Goal: Transaction & Acquisition: Purchase product/service

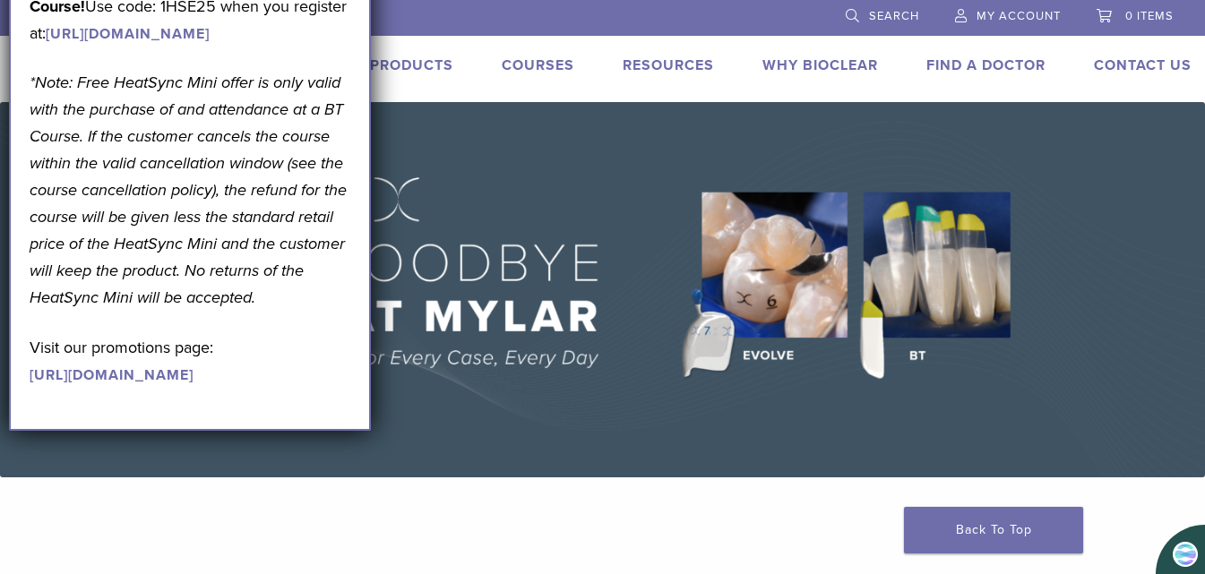
click at [572, 208] on img at bounding box center [602, 289] width 1205 height 375
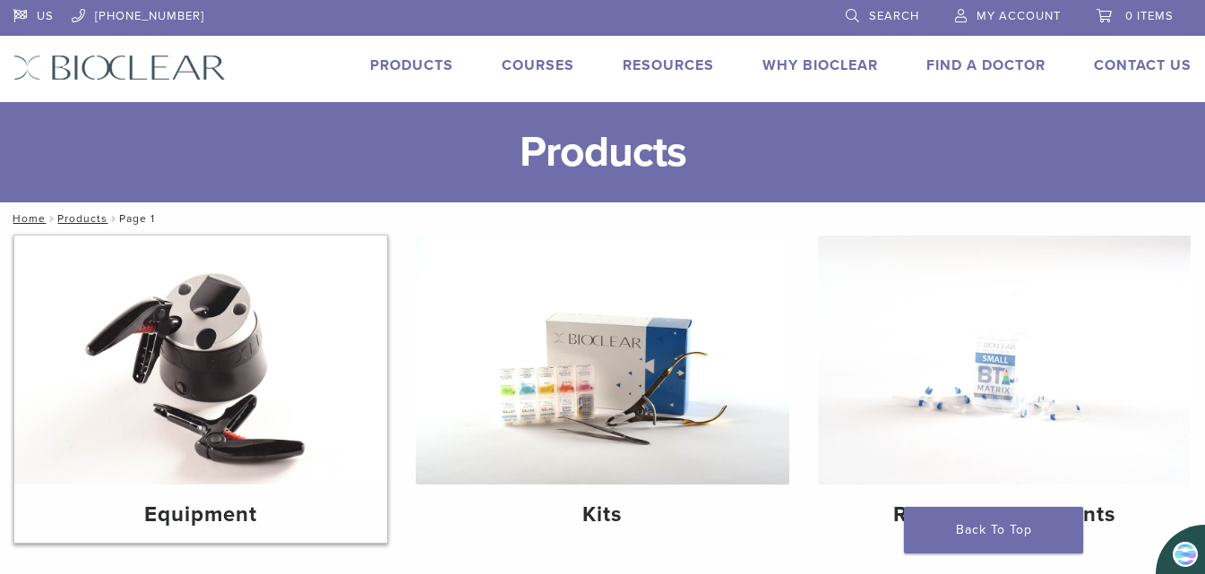
click at [230, 417] on img at bounding box center [200, 360] width 373 height 249
